Goal: Navigation & Orientation: Find specific page/section

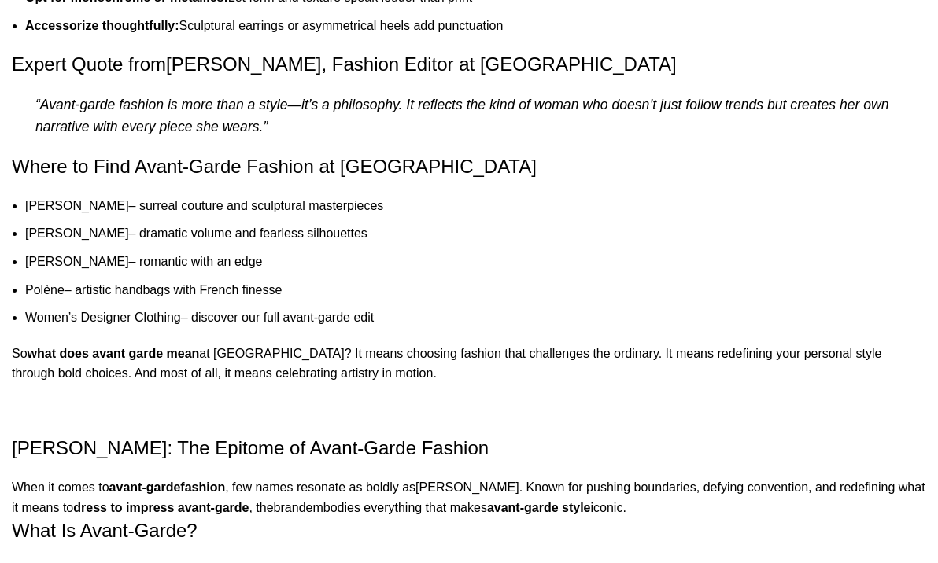
scroll to position [2468, 0]
